Goal: Transaction & Acquisition: Download file/media

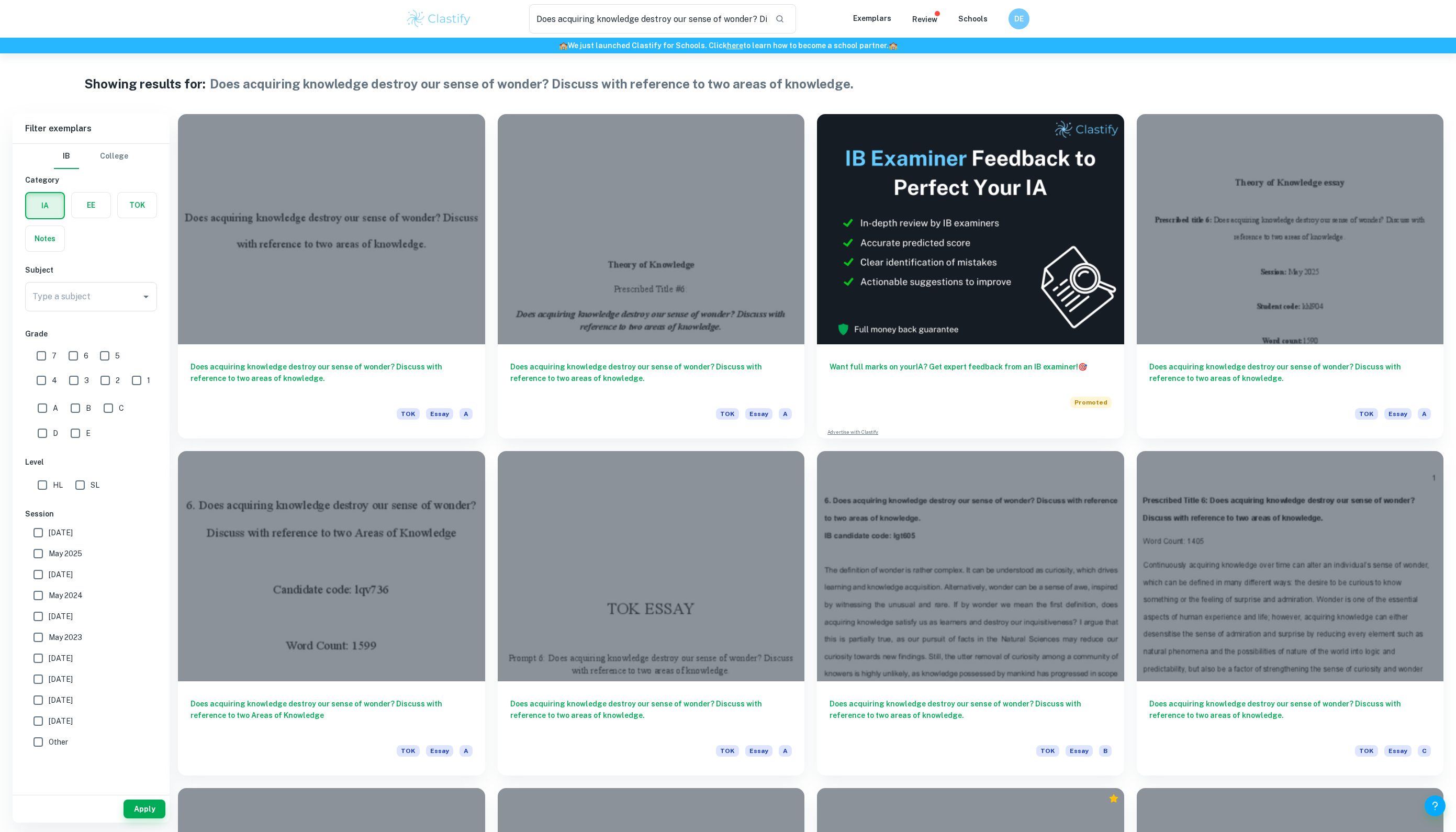
checkbox input "true"
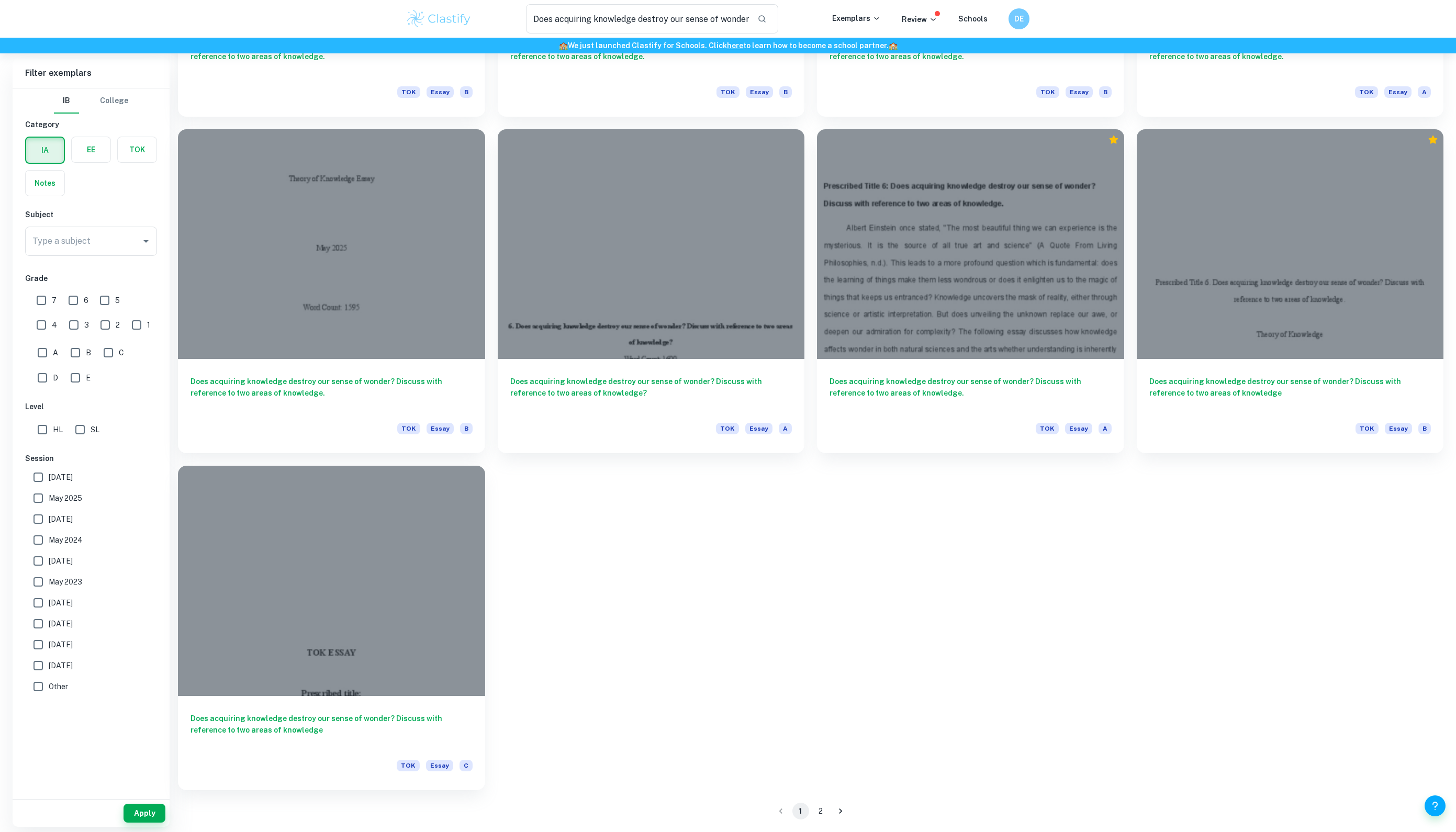
scroll to position [1334, 0]
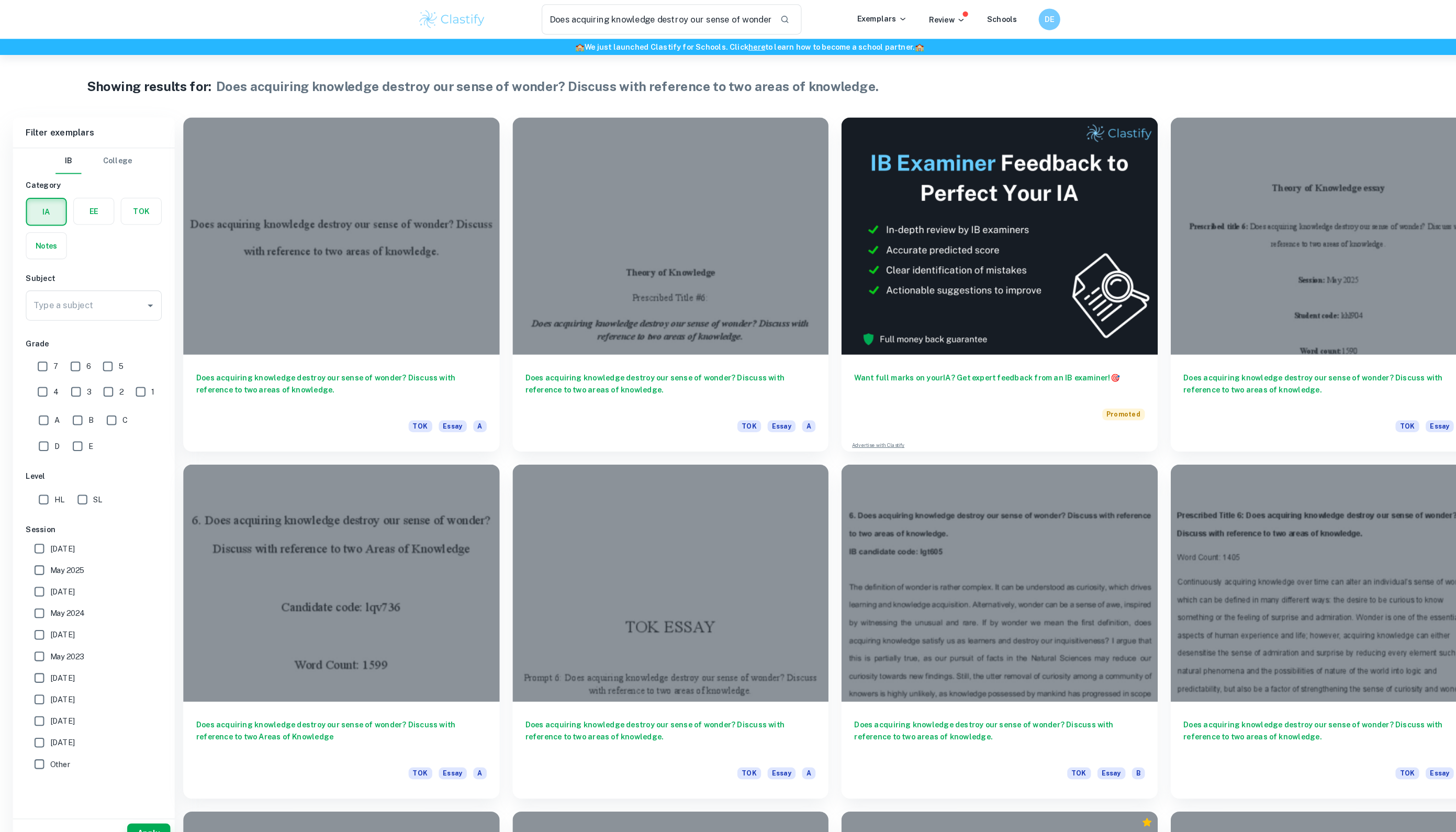
click at [38, 418] on input "A" at bounding box center [42, 408] width 21 height 21
checkbox input "true"
click at [72, 418] on input "B" at bounding box center [75, 408] width 21 height 21
checkbox input "true"
click at [95, 303] on div "Type a subject Type a subject" at bounding box center [91, 297] width 132 height 30
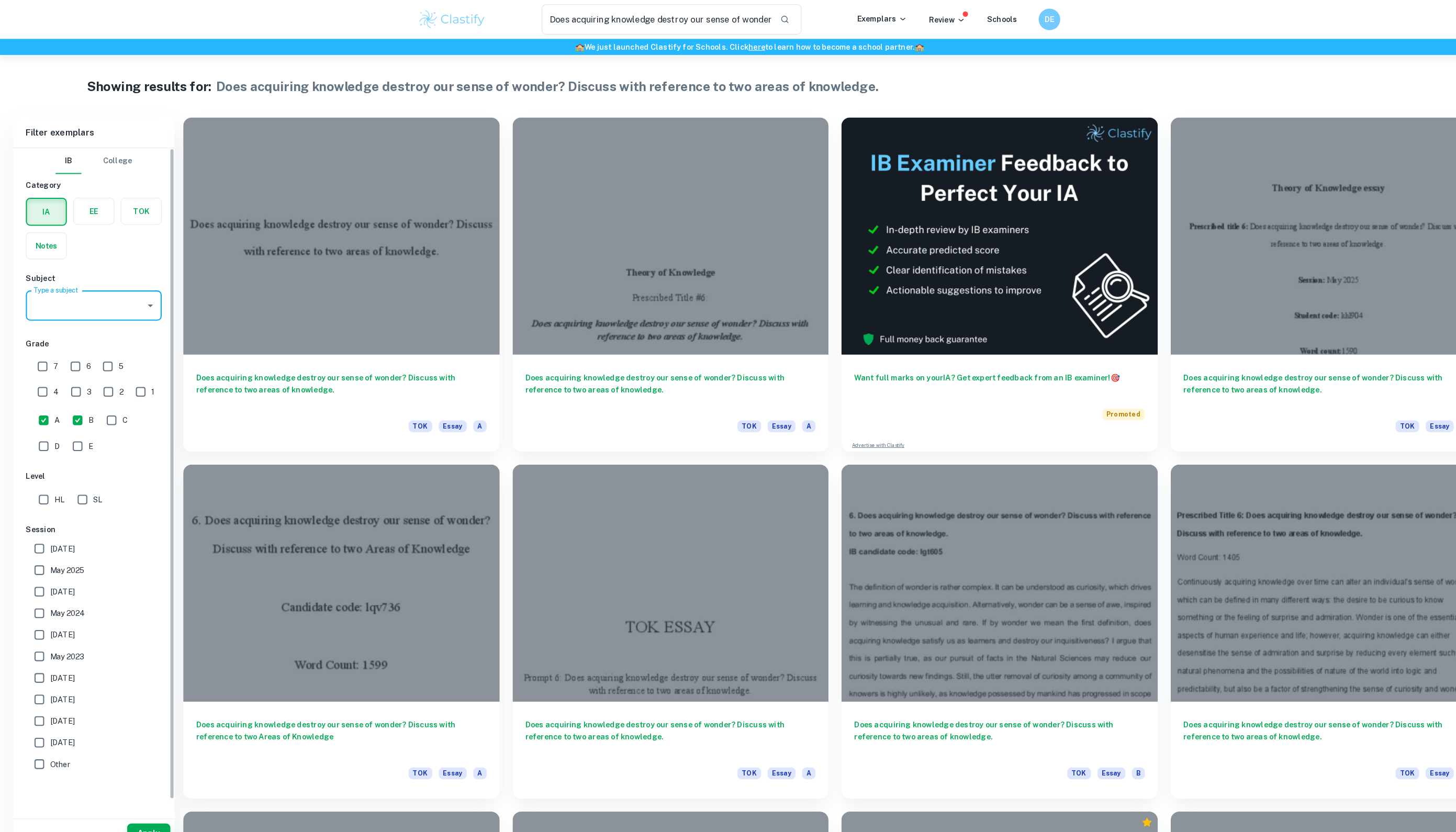
click at [95, 306] on input "Type a subject" at bounding box center [83, 297] width 107 height 20
click at [140, 211] on label "button" at bounding box center [137, 205] width 39 height 25
click at [0, 0] on input "radio" at bounding box center [0, 0] width 0 height 0
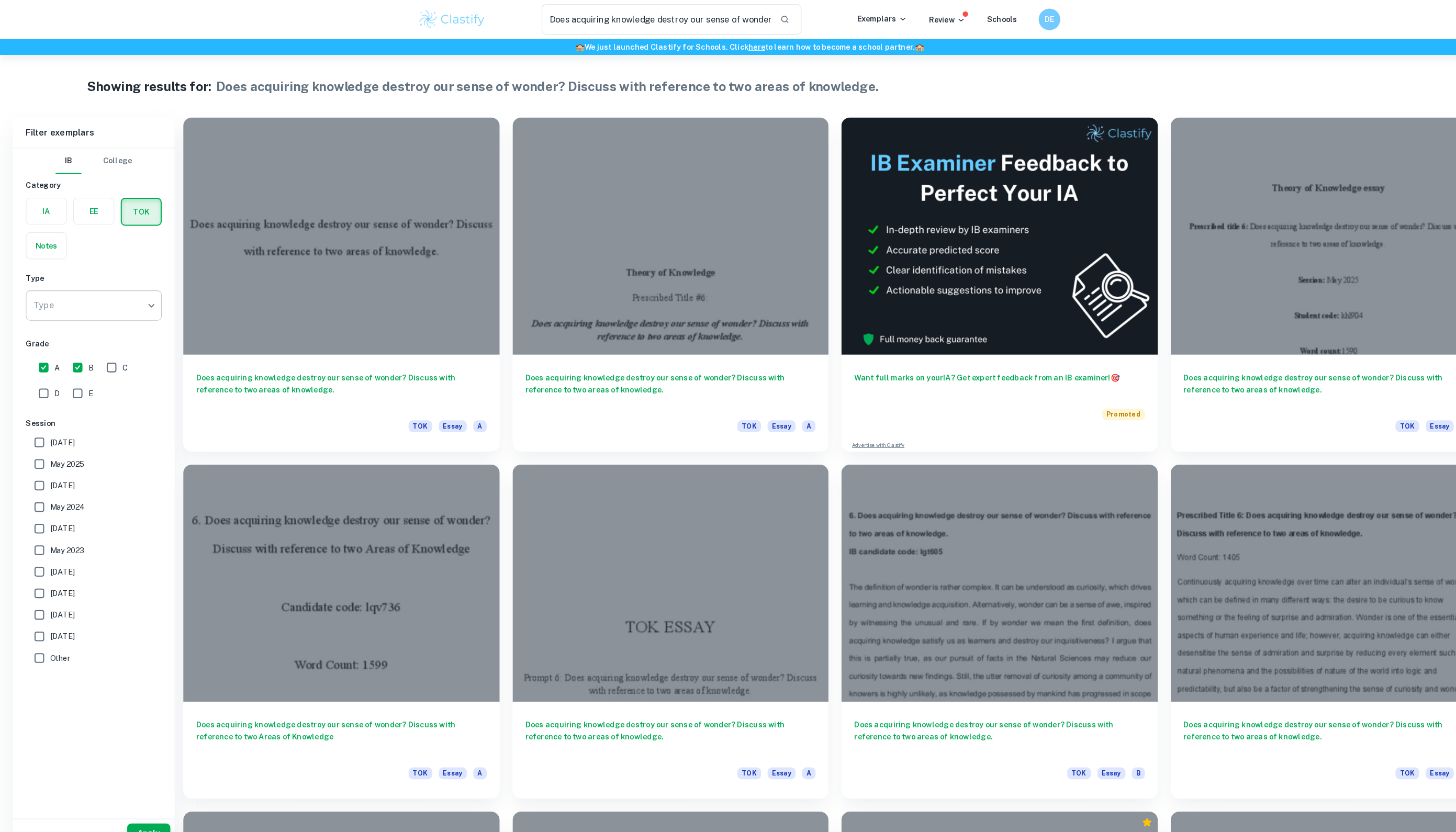
click at [107, 303] on body "We value your privacy We use cookies to enhance your browsing experience, serve…" at bounding box center [728, 470] width 1456 height 832
click at [91, 356] on li "Essay" at bounding box center [91, 354] width 132 height 19
type input "Essay"
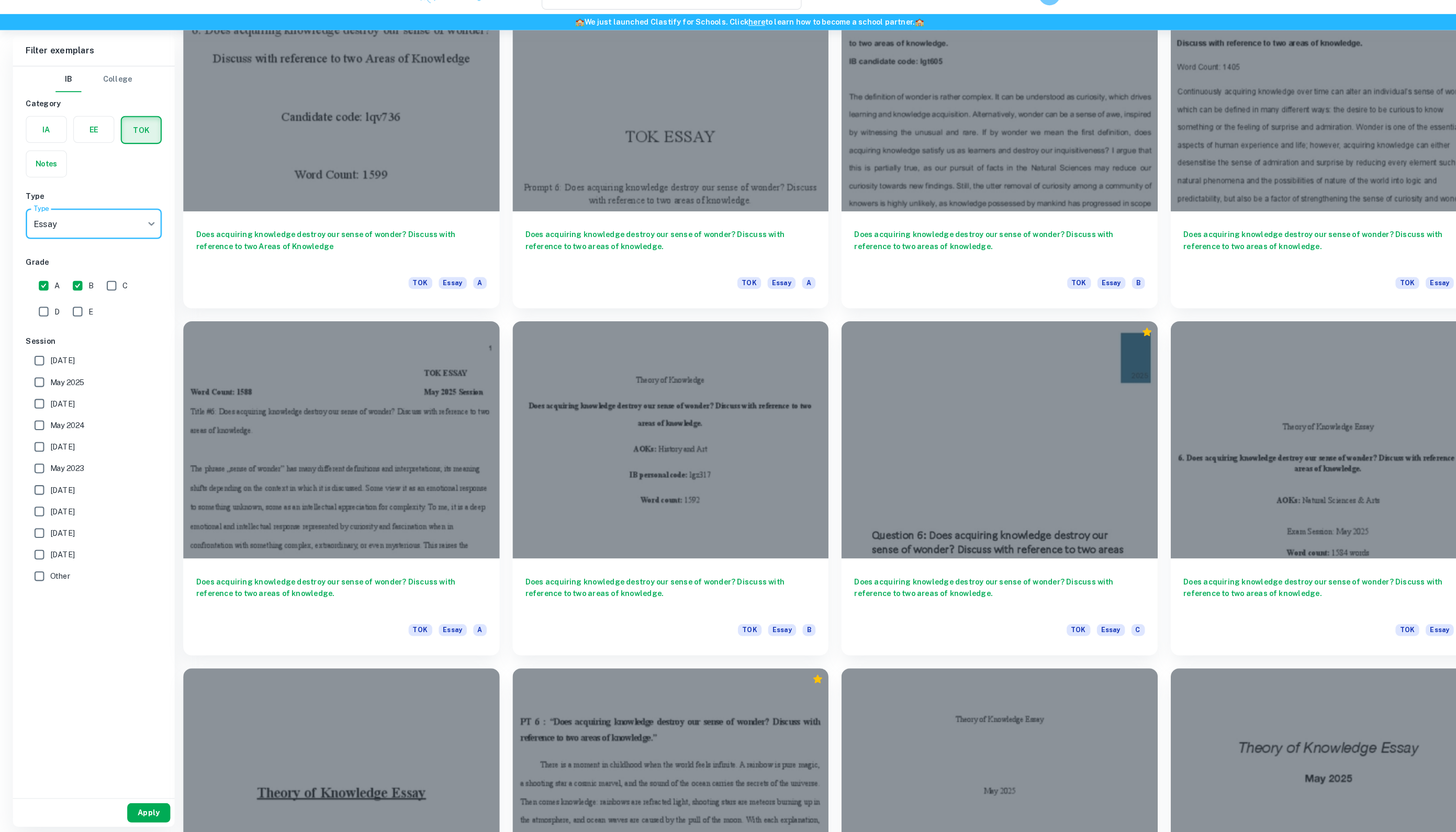
click at [146, 804] on button "Apply" at bounding box center [145, 813] width 42 height 19
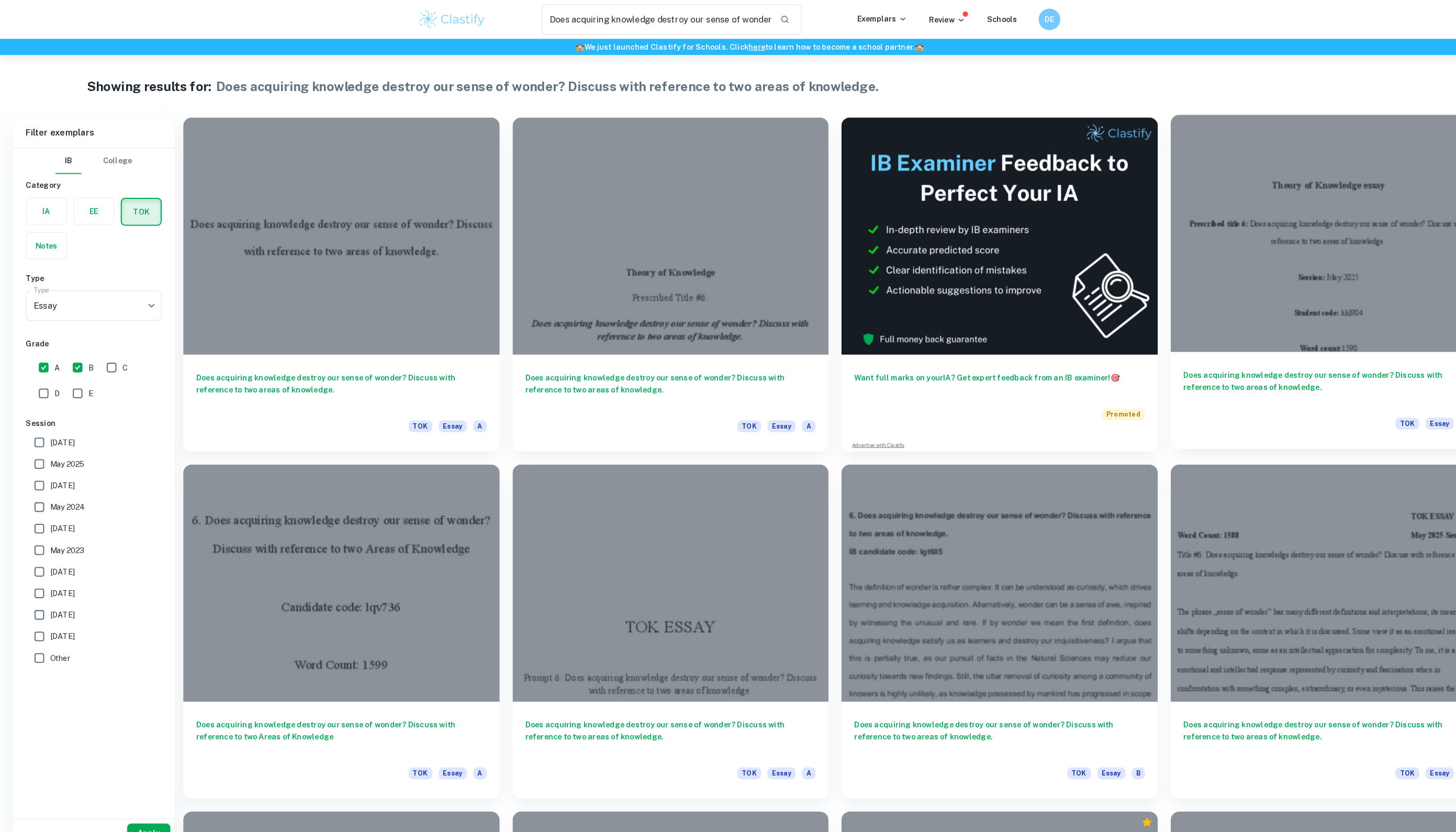
click at [1270, 276] on div at bounding box center [1290, 226] width 307 height 230
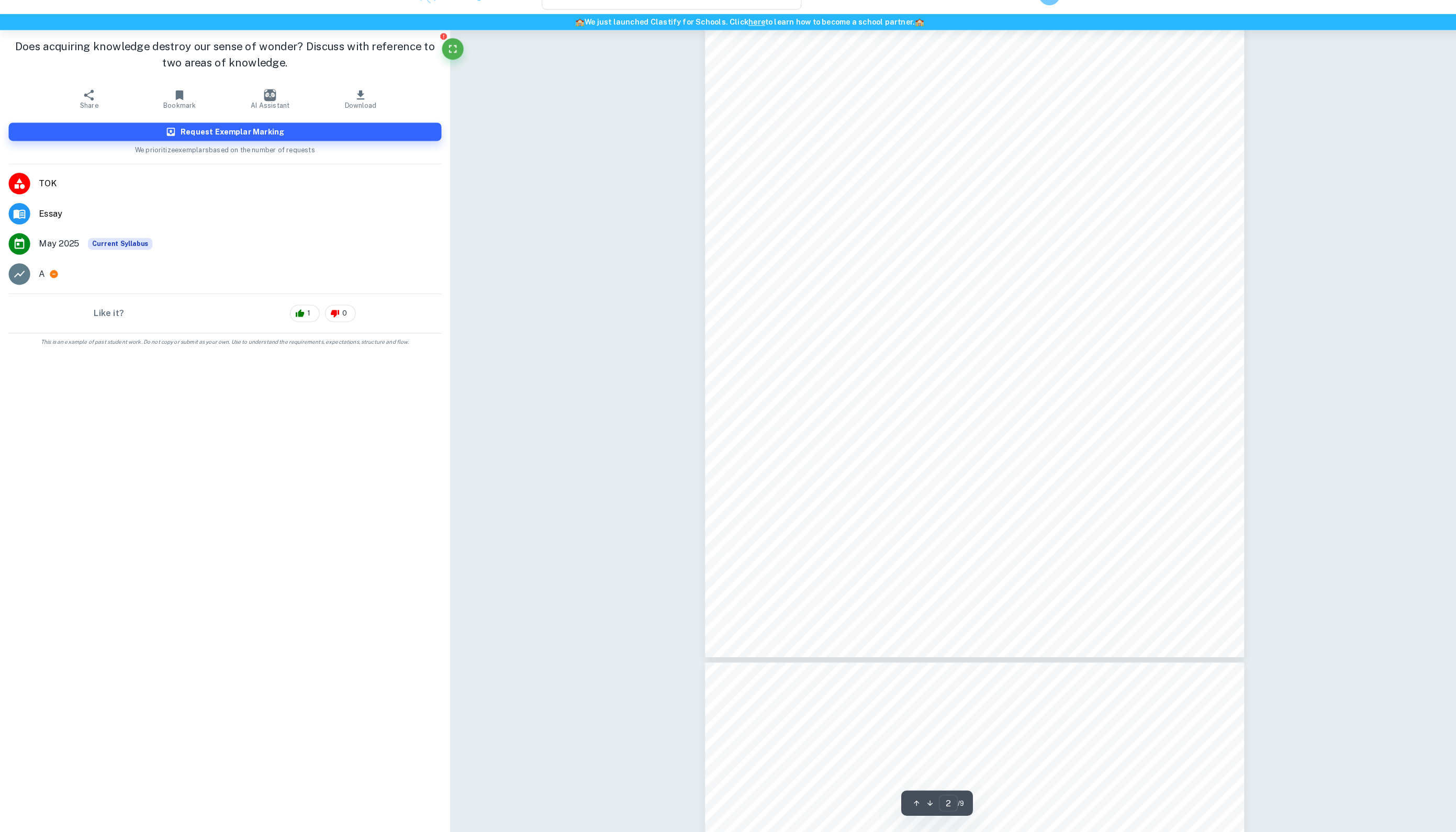
scroll to position [1004, 0]
type input "6"
click at [356, 110] on icon "button" at bounding box center [350, 116] width 12 height 12
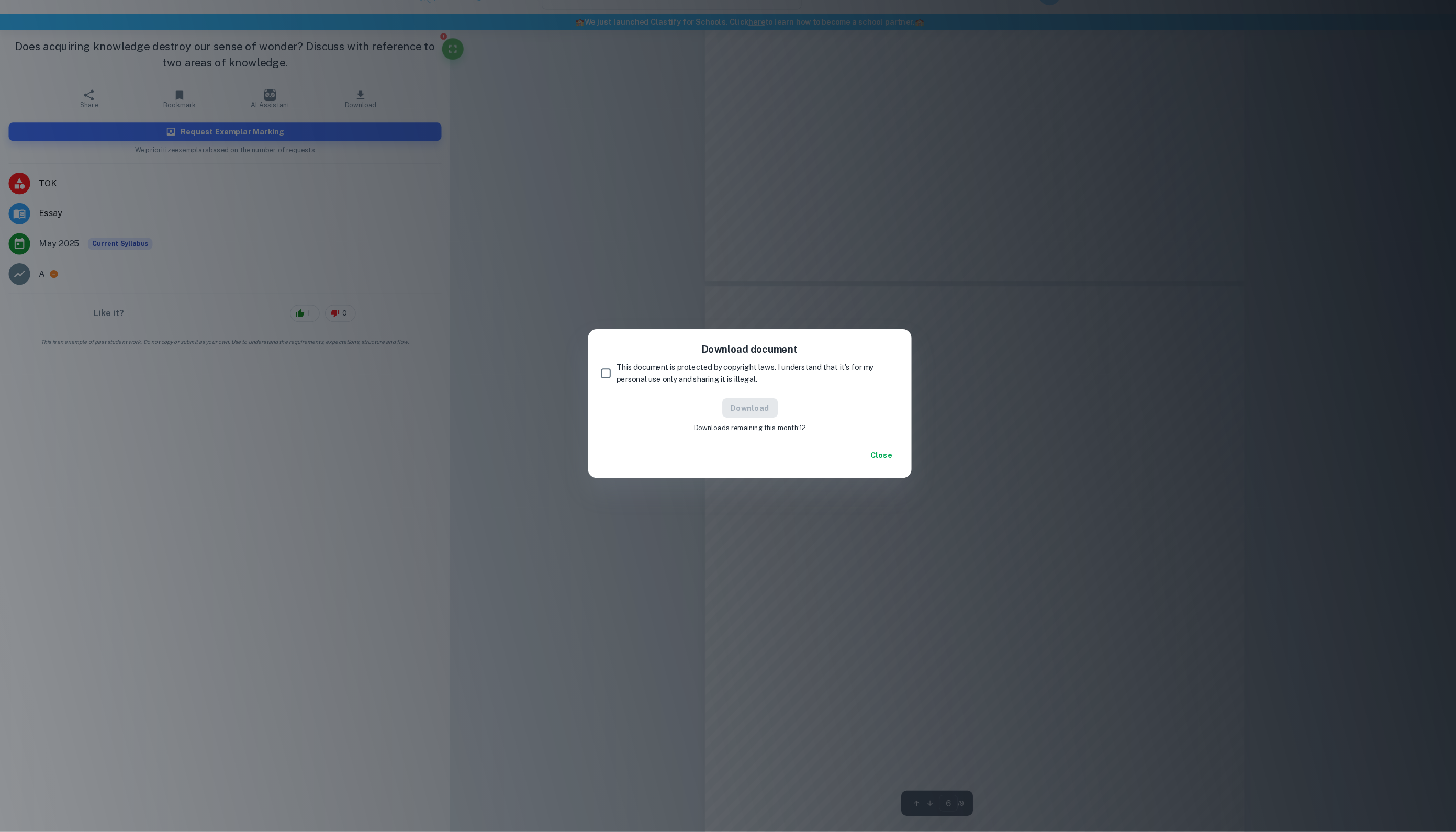
scroll to position [3257, 0]
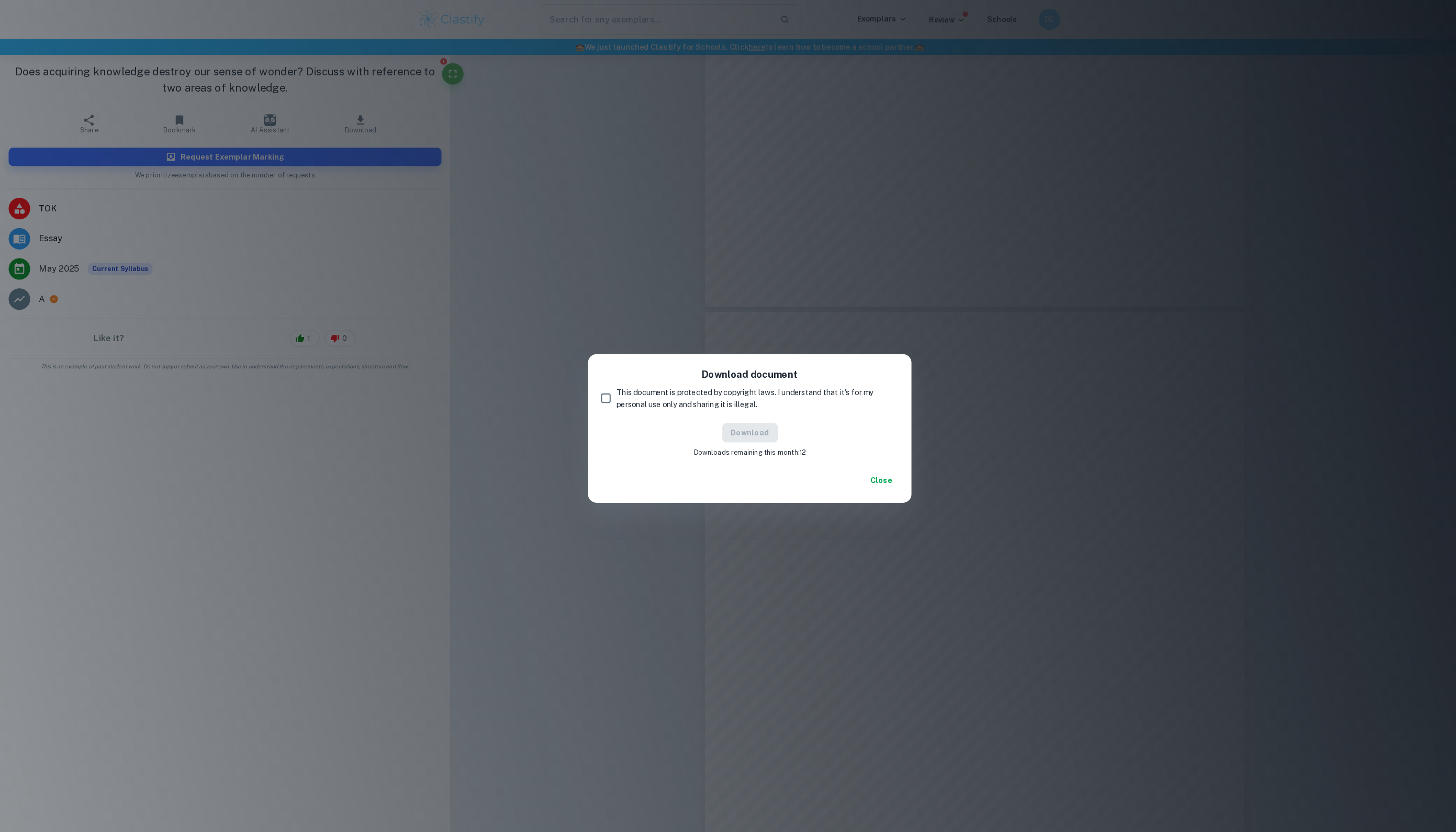
click at [597, 382] on input "This document is protected by copyright laws. I understand that it's for my per…" at bounding box center [588, 387] width 21 height 21
checkbox input "true"
click at [722, 418] on button "Download" at bounding box center [729, 420] width 54 height 19
